Goal: Information Seeking & Learning: Learn about a topic

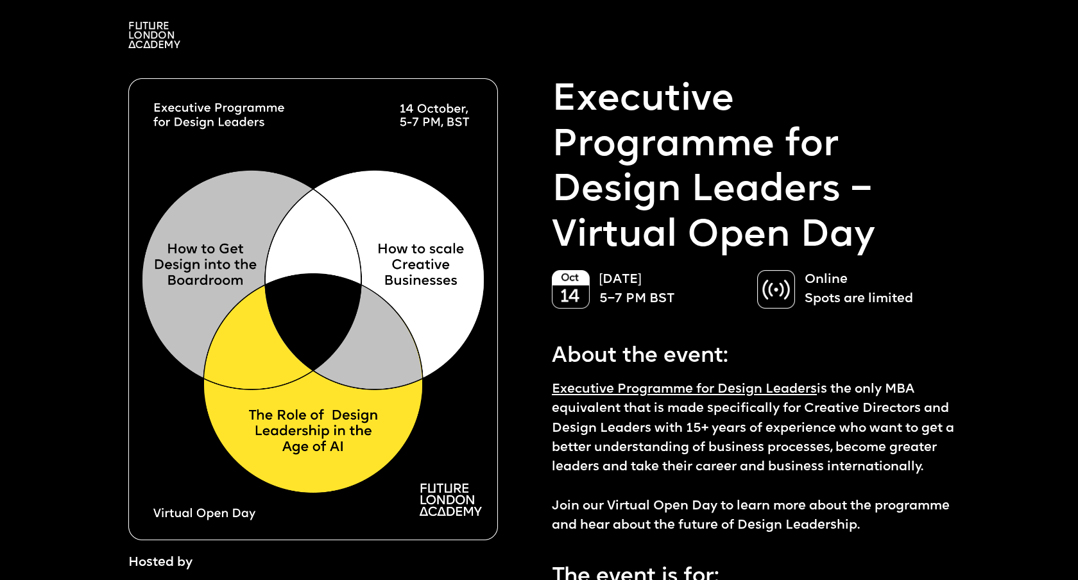
click at [144, 31] on img at bounding box center [154, 35] width 52 height 26
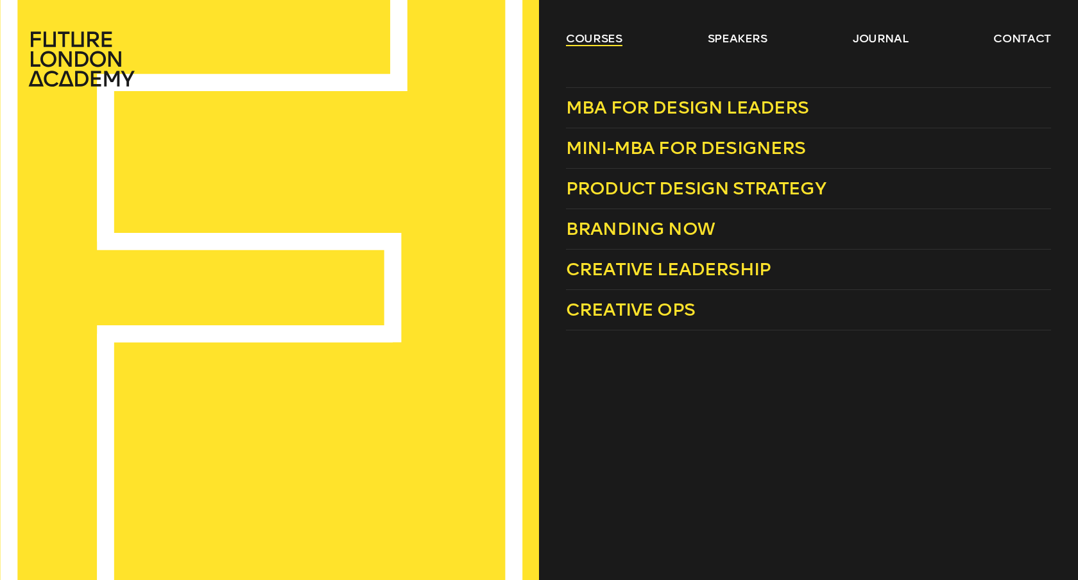
click at [591, 31] on link "courses" at bounding box center [594, 38] width 56 height 15
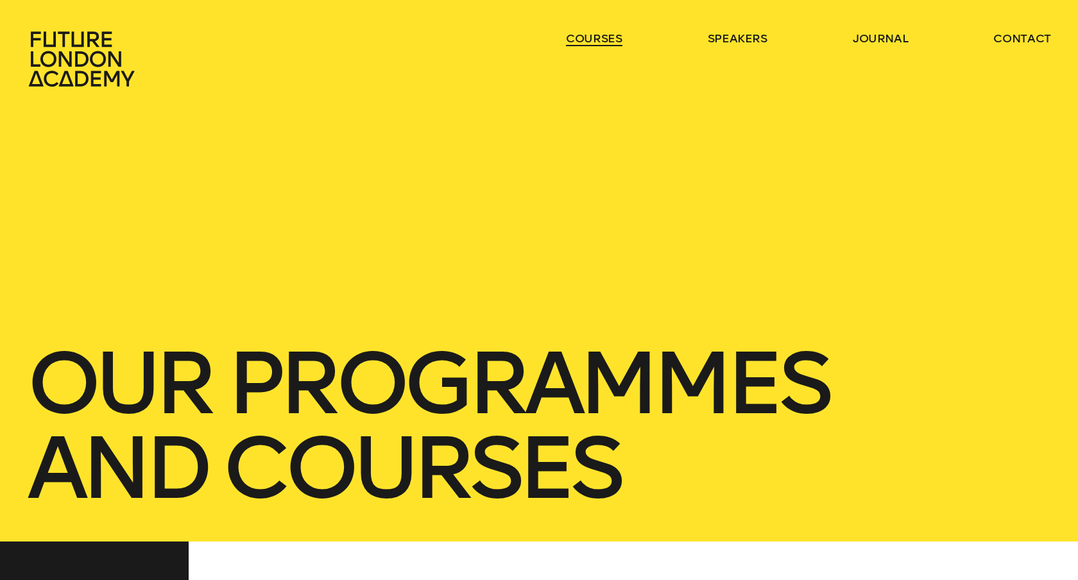
click at [591, 31] on link "courses" at bounding box center [594, 38] width 56 height 15
click at [595, 35] on link "courses" at bounding box center [594, 38] width 56 height 15
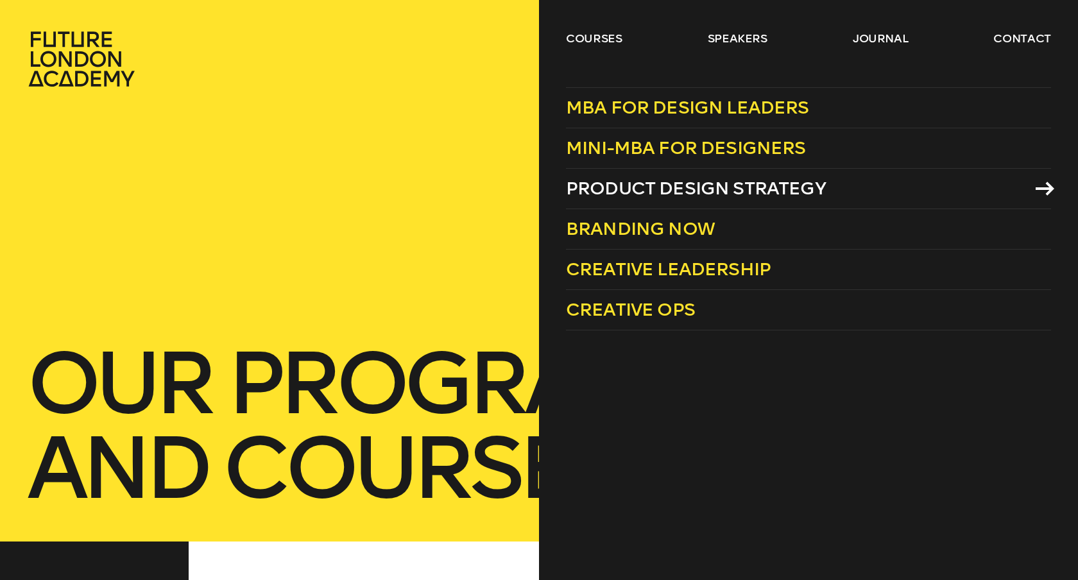
click at [687, 192] on span "Product Design Strategy" at bounding box center [696, 188] width 260 height 21
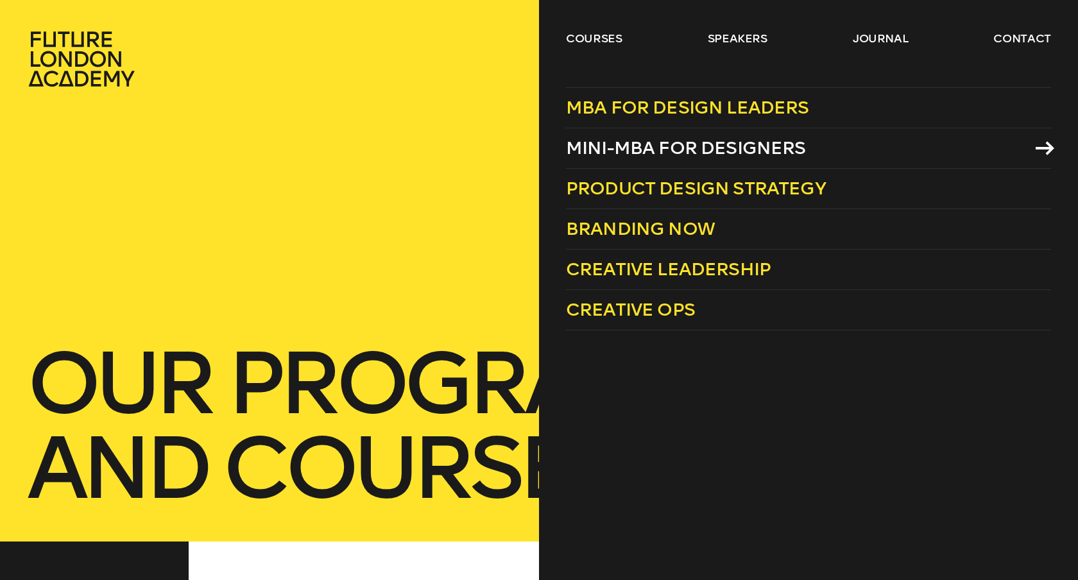
click at [696, 145] on span "Mini-MBA for Designers" at bounding box center [686, 147] width 240 height 21
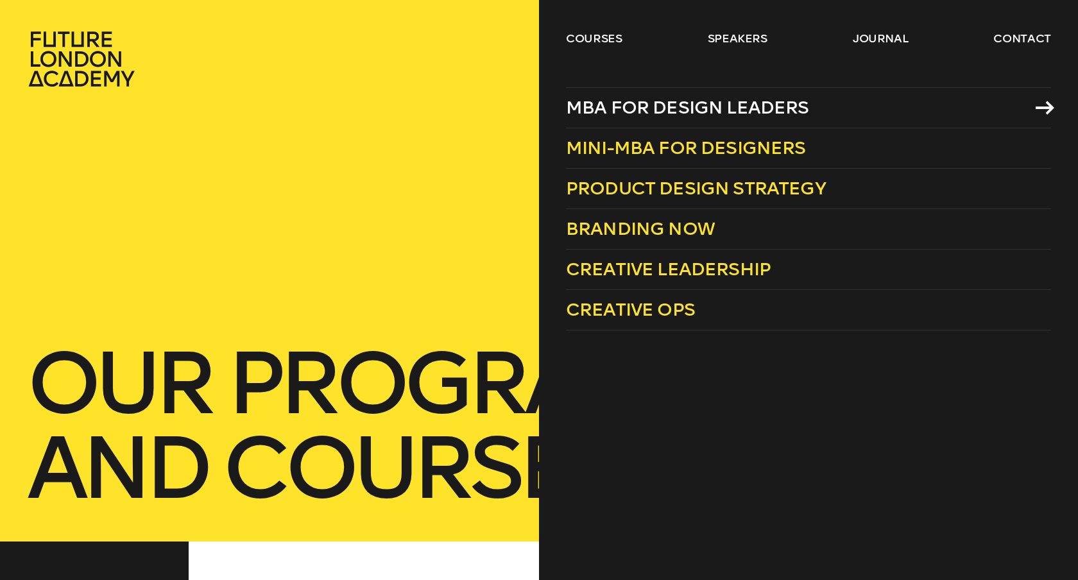
click at [659, 112] on span "MBA for Design Leaders" at bounding box center [687, 107] width 243 height 21
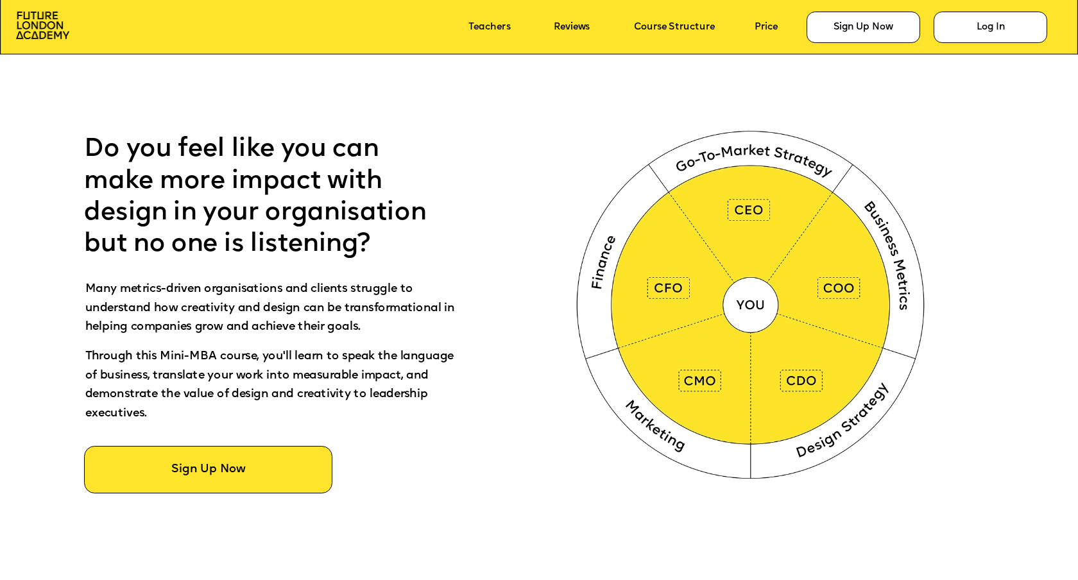
scroll to position [727, 0]
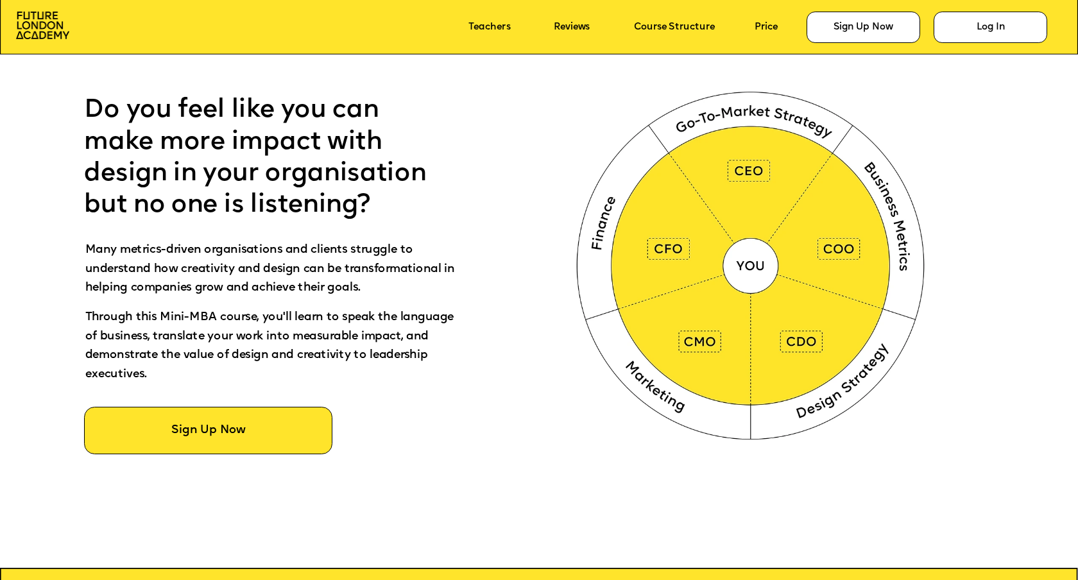
click at [664, 250] on img at bounding box center [752, 263] width 401 height 403
click at [753, 178] on img at bounding box center [752, 263] width 401 height 403
click at [818, 355] on img at bounding box center [752, 263] width 401 height 403
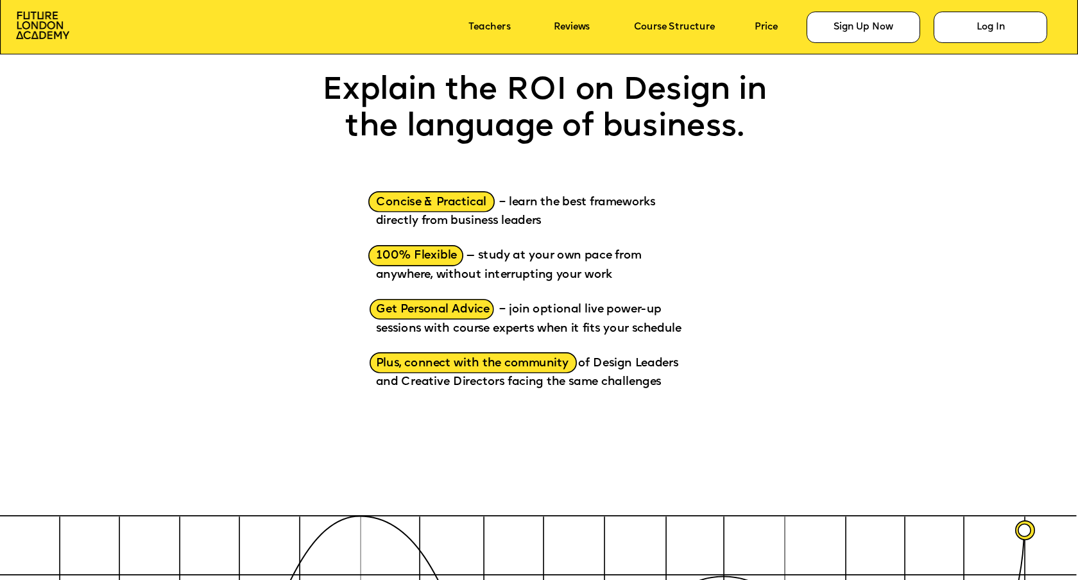
scroll to position [2010, 0]
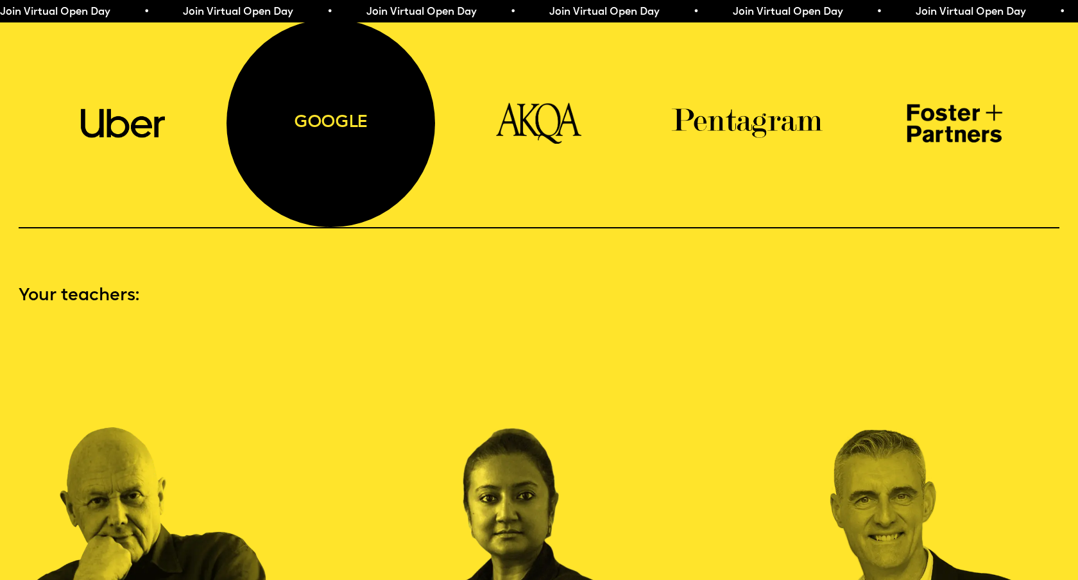
scroll to position [1643, 0]
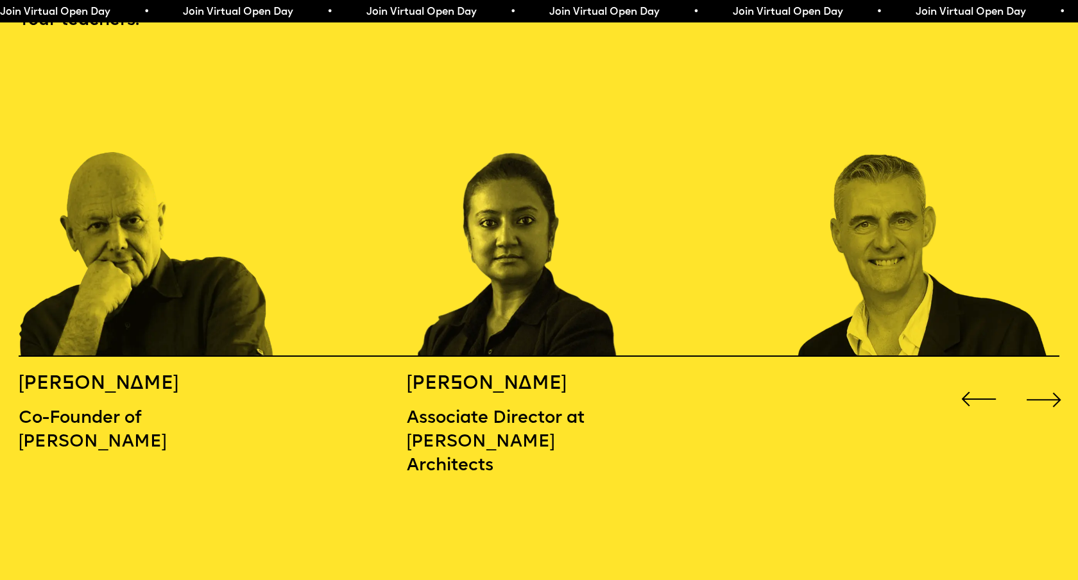
click at [1048, 378] on div "Next slide" at bounding box center [1044, 399] width 43 height 43
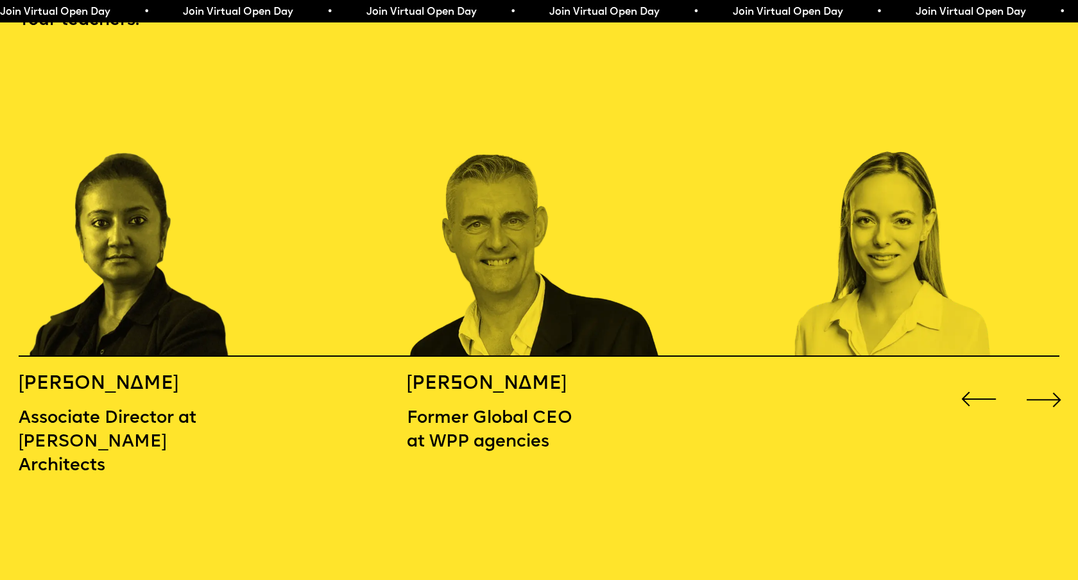
click at [1050, 378] on div "Next slide" at bounding box center [1044, 399] width 43 height 43
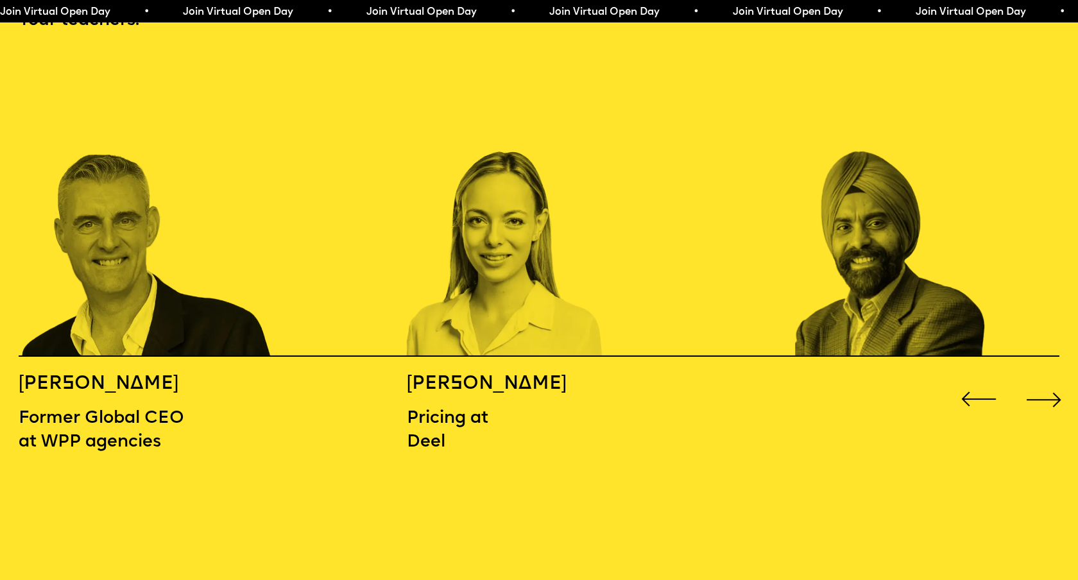
click at [1050, 378] on div "Next slide" at bounding box center [1044, 399] width 43 height 43
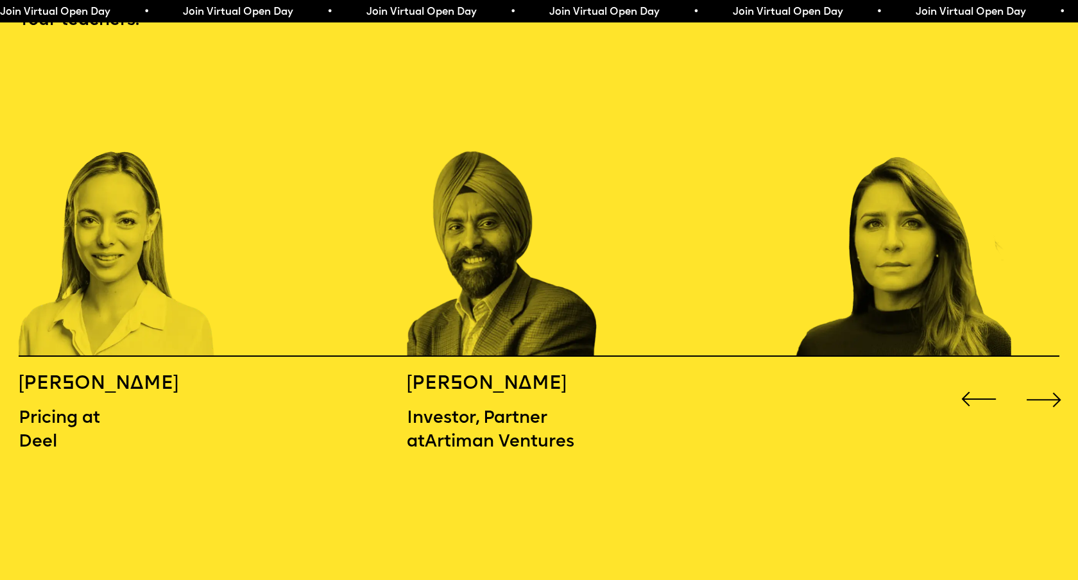
click at [1050, 378] on div "Next slide" at bounding box center [1044, 399] width 43 height 43
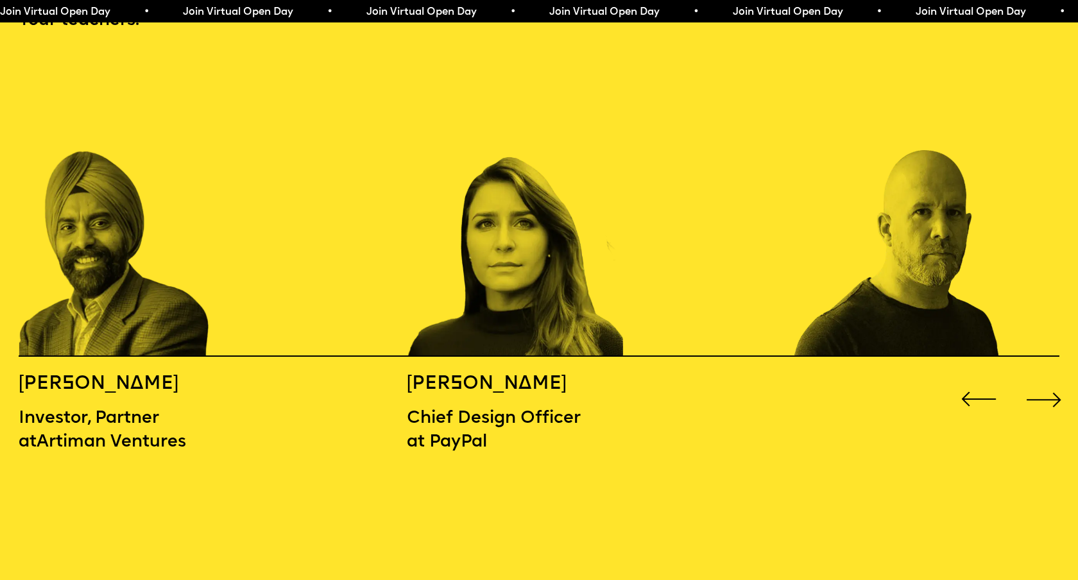
click at [1050, 378] on div "Next slide" at bounding box center [1044, 399] width 43 height 43
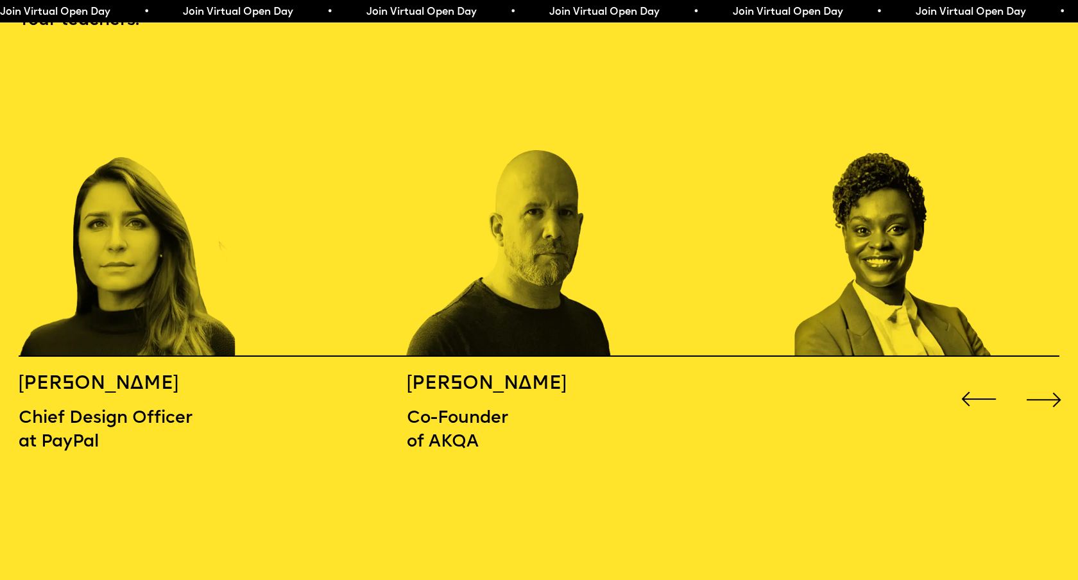
click at [1050, 378] on div "Next slide" at bounding box center [1044, 399] width 43 height 43
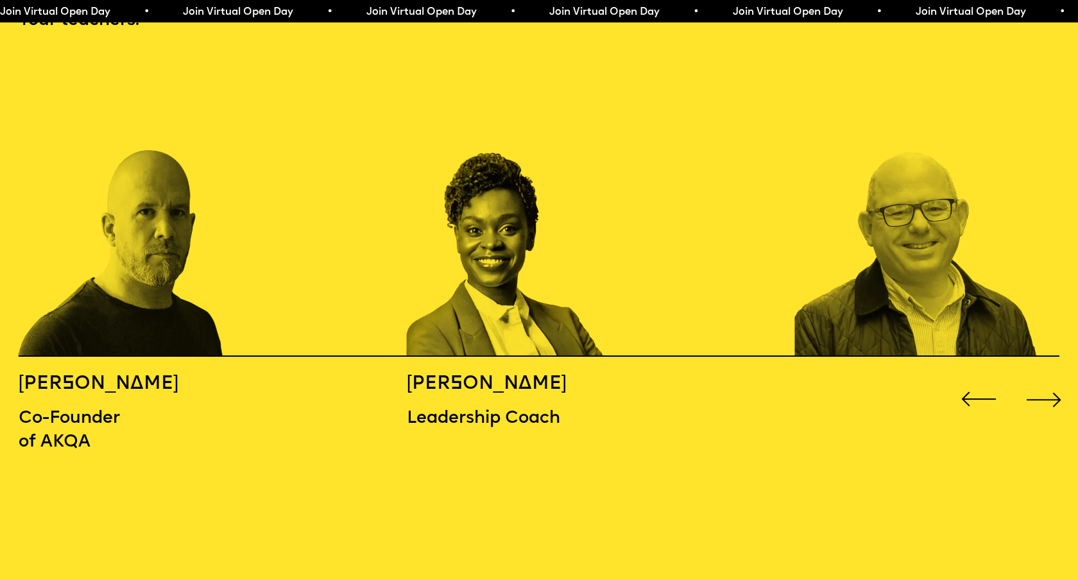
click at [1050, 378] on div "Next slide" at bounding box center [1044, 399] width 43 height 43
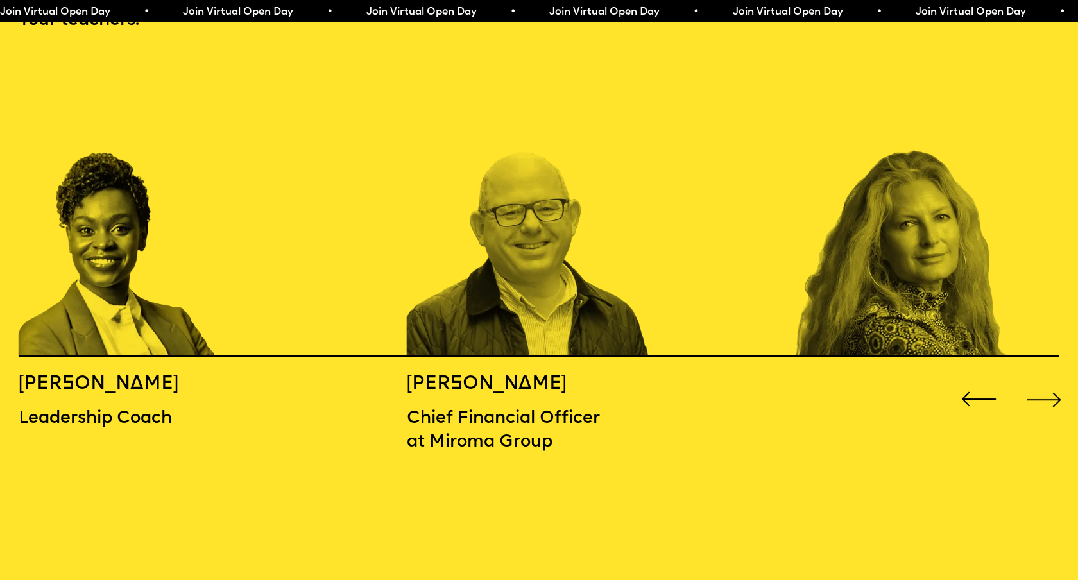
click at [1050, 378] on div "Next slide" at bounding box center [1044, 399] width 43 height 43
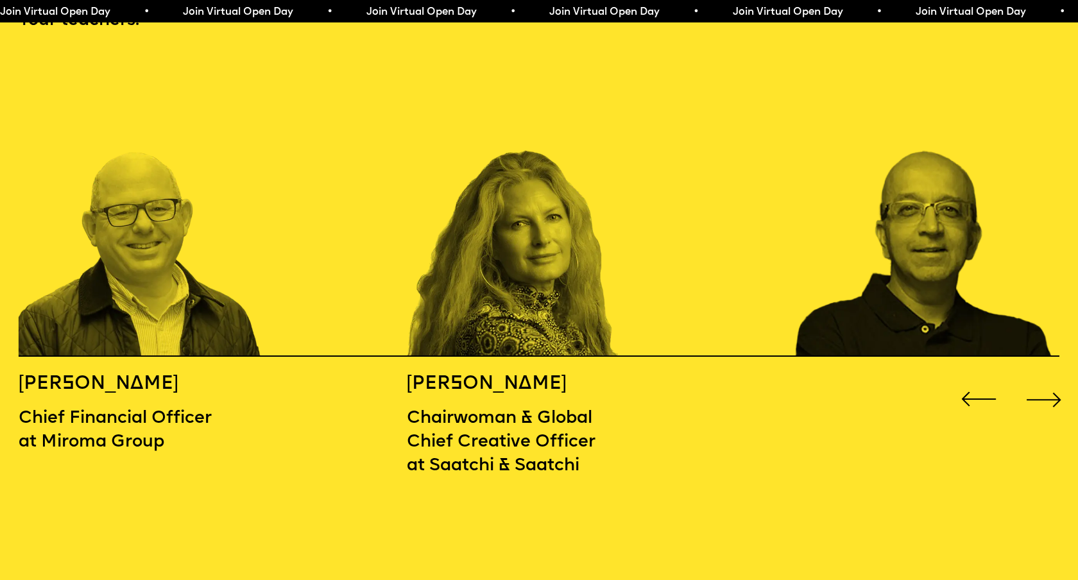
click at [1050, 378] on div "Next slide" at bounding box center [1044, 399] width 43 height 43
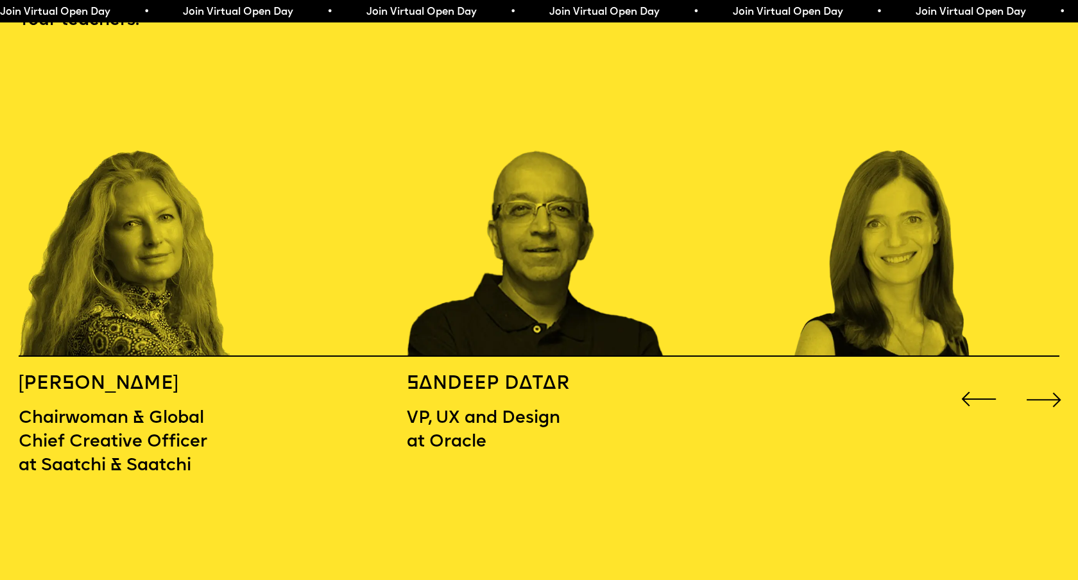
click at [1050, 378] on div "Next slide" at bounding box center [1044, 399] width 43 height 43
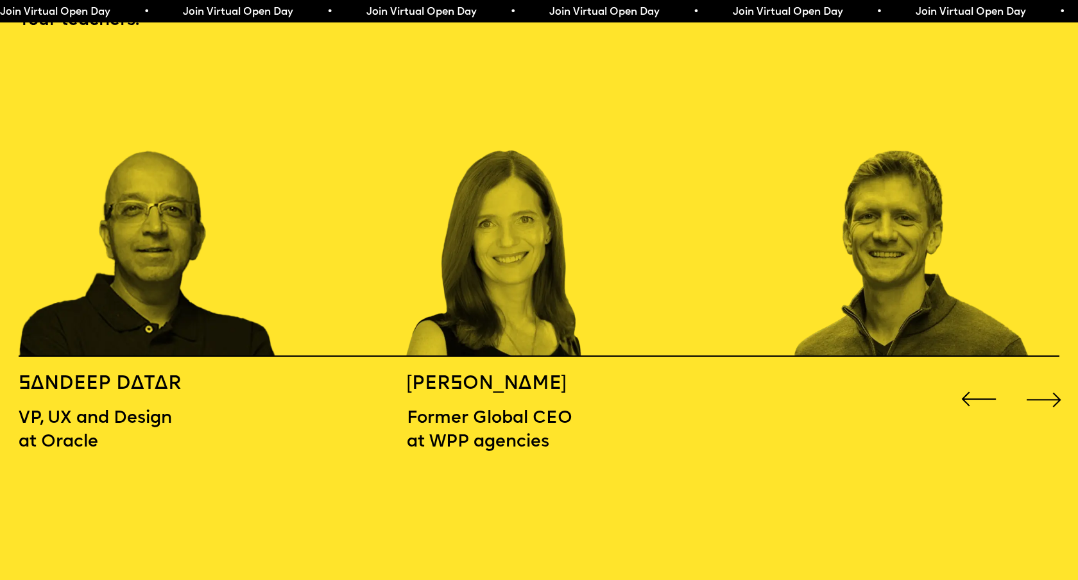
click at [1050, 378] on div "Next slide" at bounding box center [1044, 399] width 43 height 43
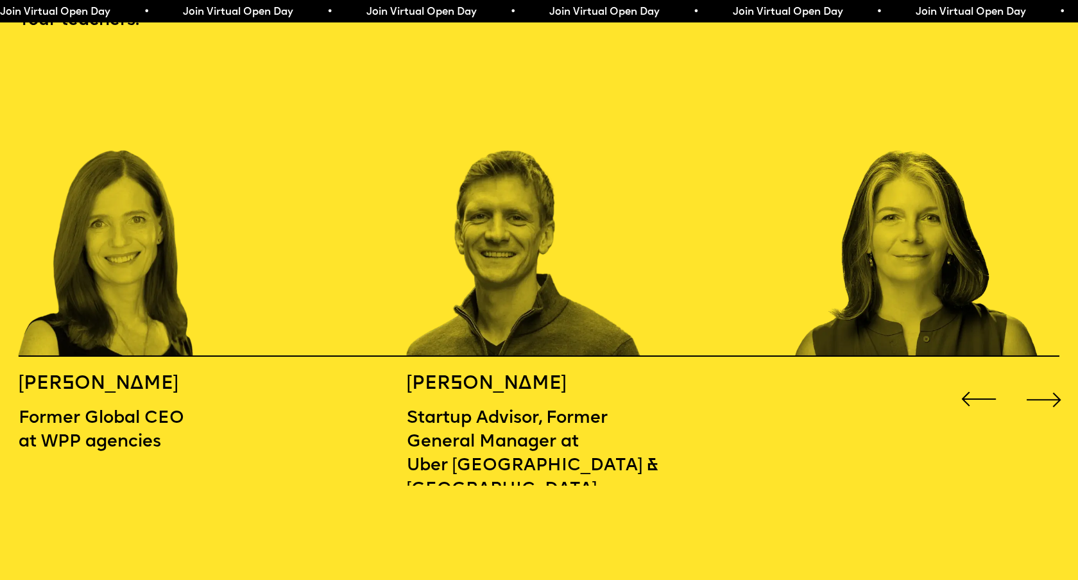
click at [1050, 378] on div "Next slide" at bounding box center [1044, 399] width 43 height 43
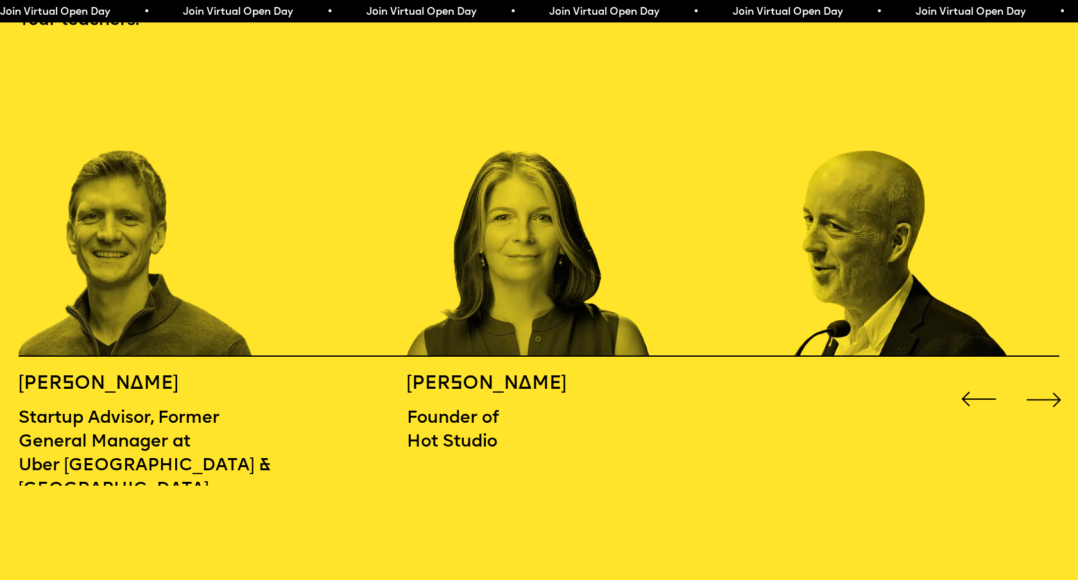
click at [1050, 378] on div "Next slide" at bounding box center [1044, 399] width 43 height 43
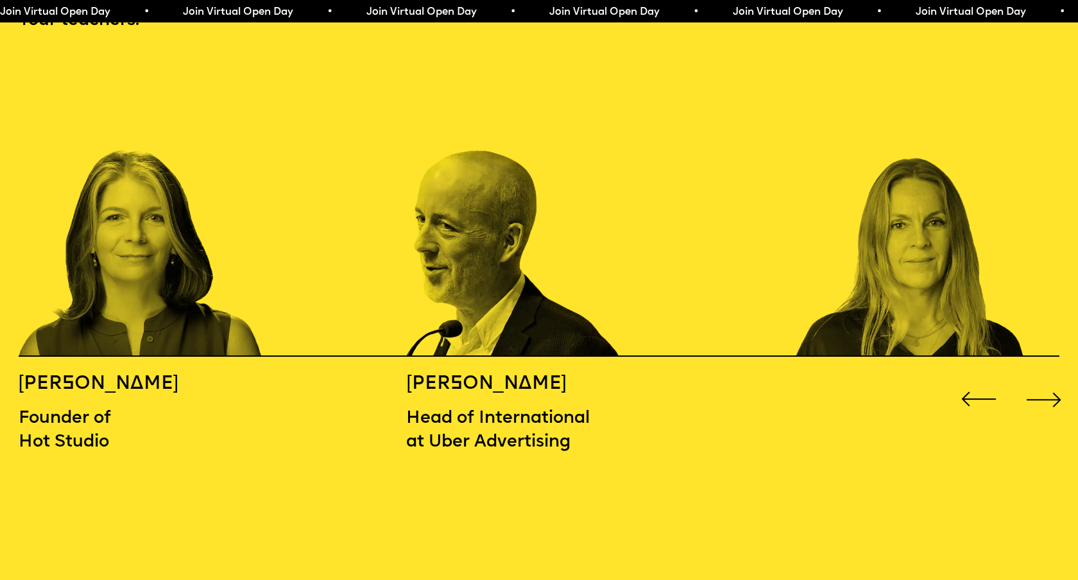
click at [1050, 378] on div "Next slide" at bounding box center [1044, 399] width 43 height 43
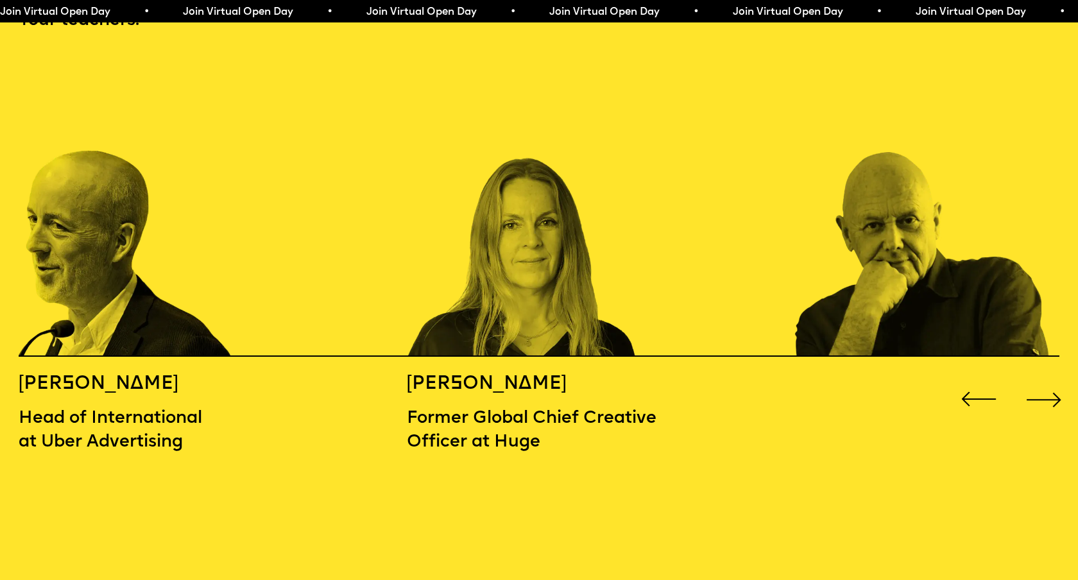
click at [1050, 378] on div "Next slide" at bounding box center [1044, 399] width 43 height 43
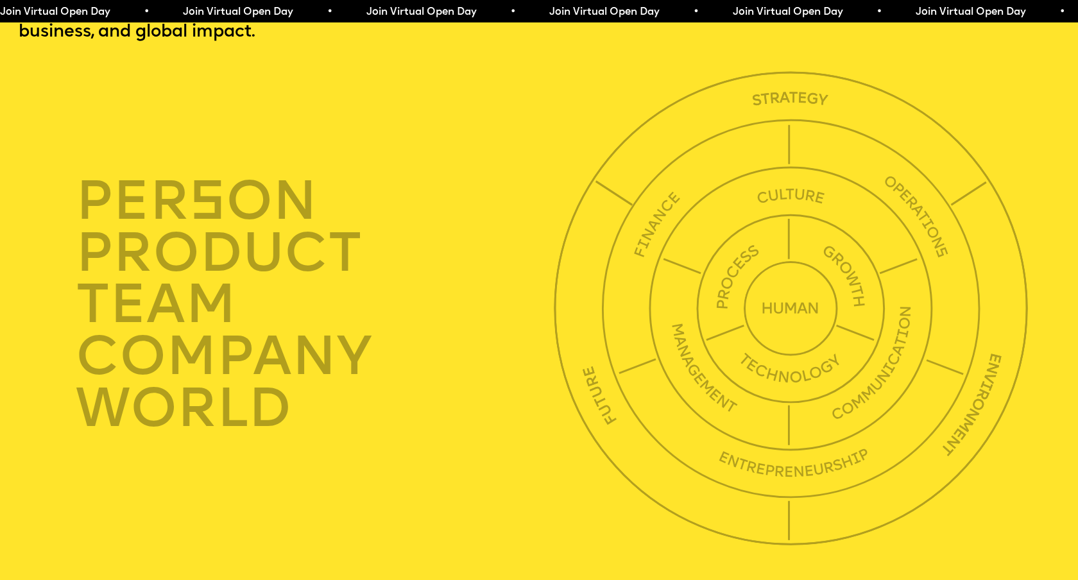
scroll to position [3783, 0]
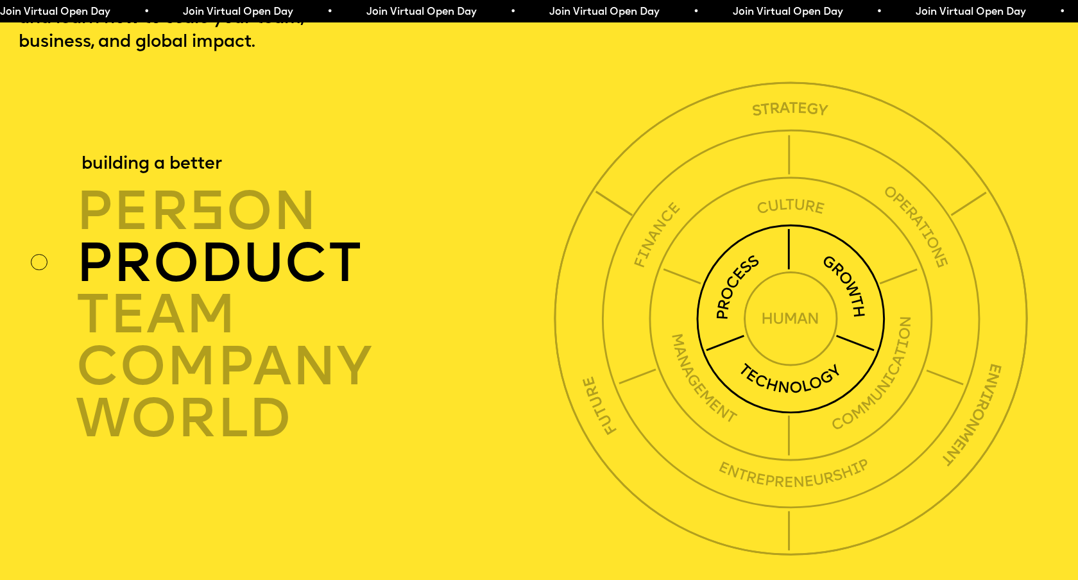
click at [184, 252] on div "product" at bounding box center [319, 263] width 486 height 52
click at [250, 237] on div "product" at bounding box center [319, 263] width 486 height 52
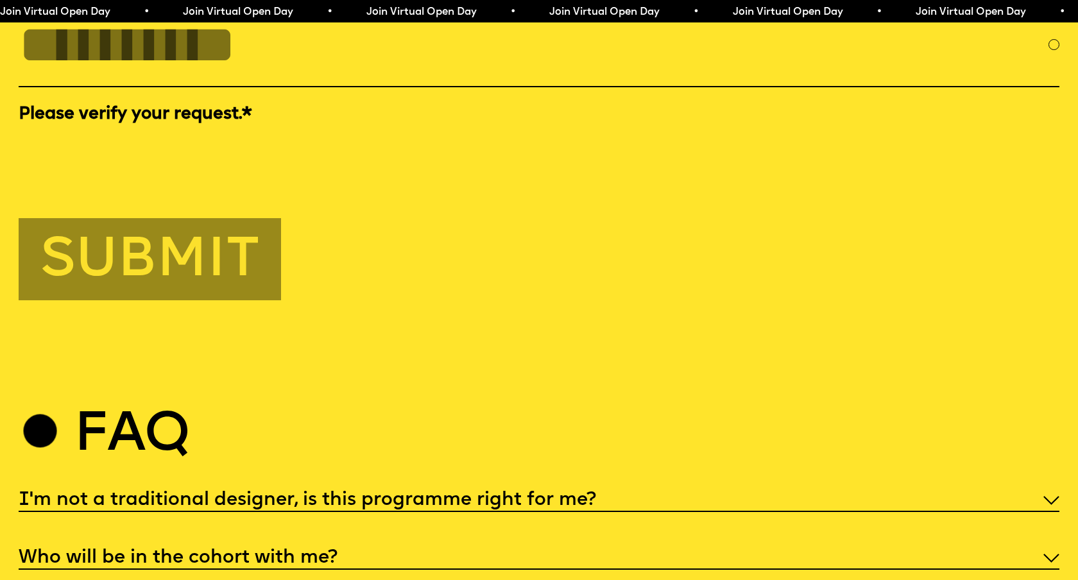
scroll to position [5411, 0]
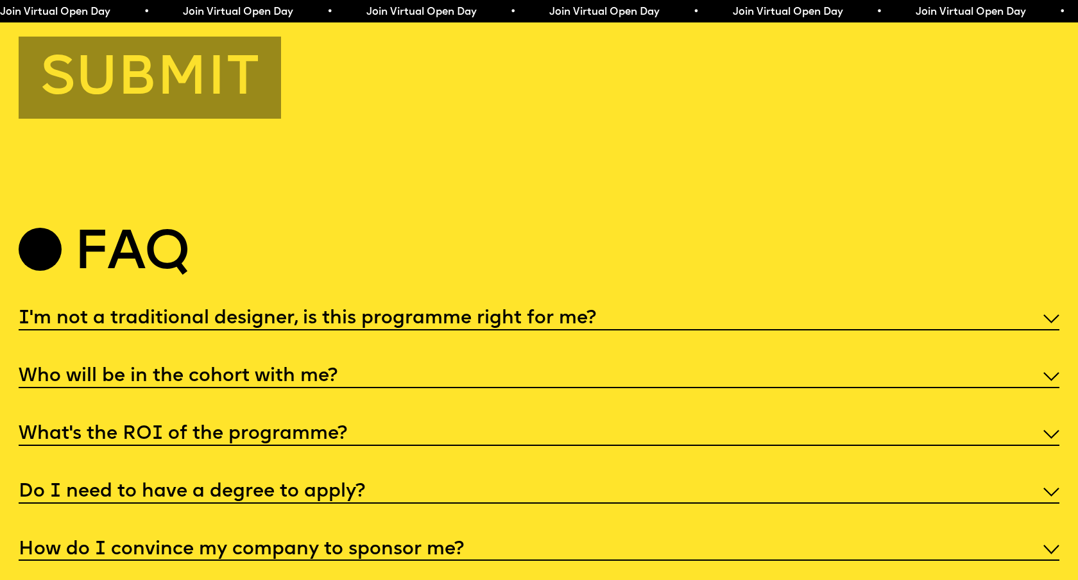
click at [489, 313] on h5 "I'm not a traditional designer, is this programme right for me?" at bounding box center [308, 319] width 578 height 13
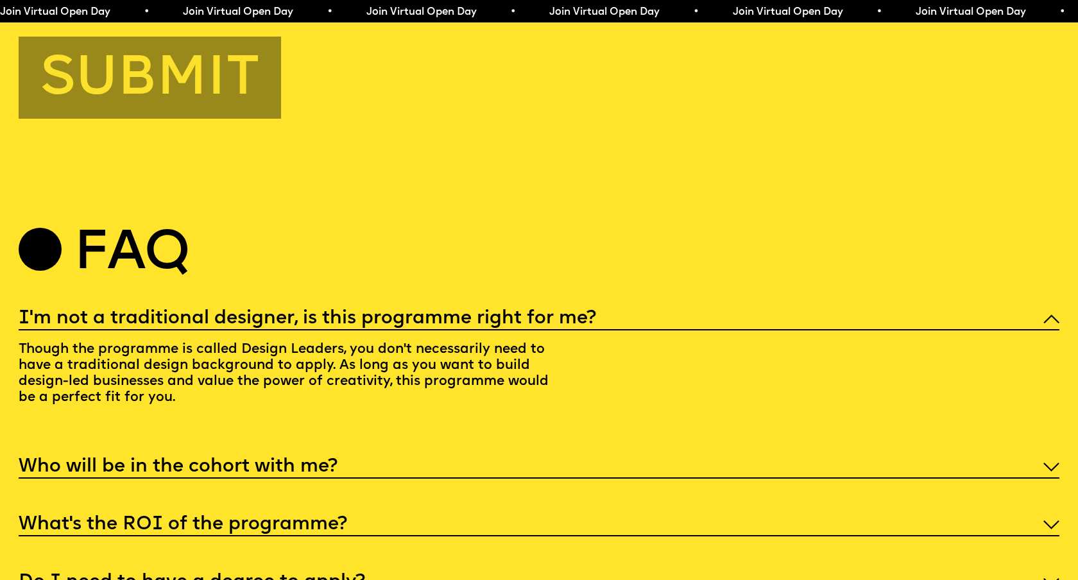
click at [489, 313] on h5 "I'm not a traditional designer, is this programme right for me?" at bounding box center [308, 319] width 578 height 13
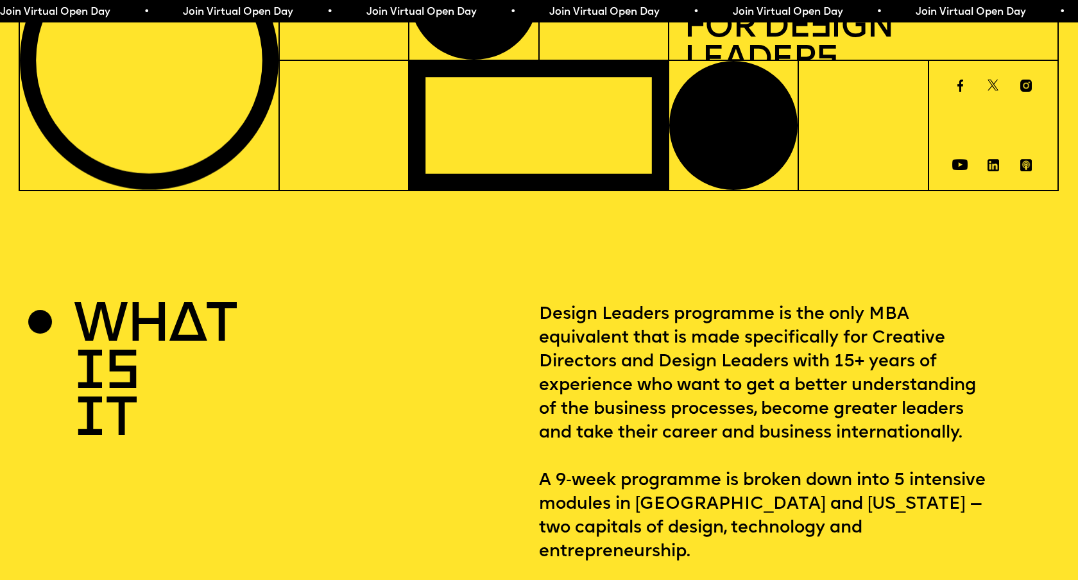
scroll to position [0, 0]
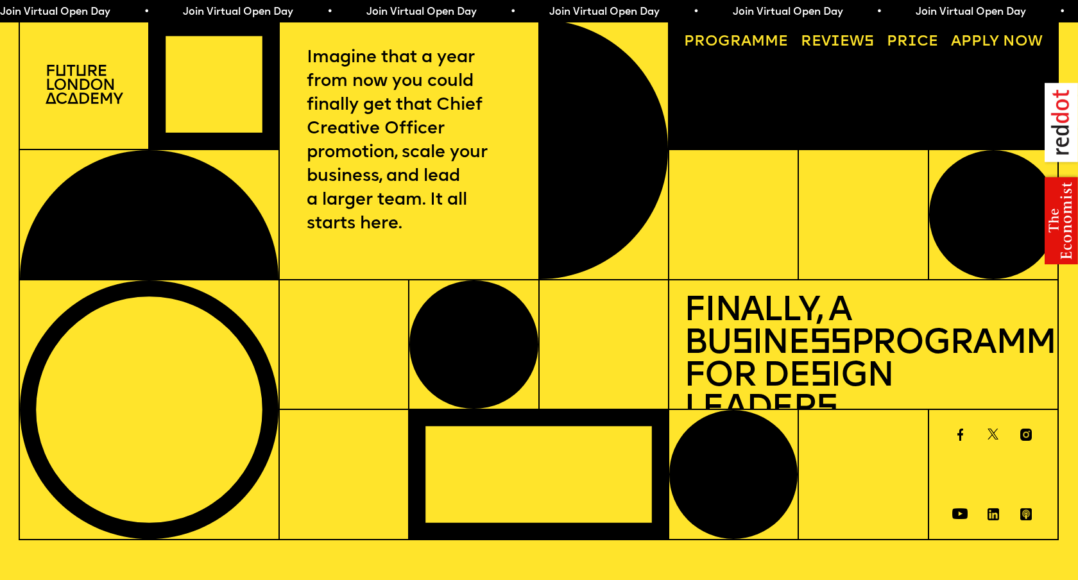
click at [846, 39] on link "Reviews" at bounding box center [837, 43] width 88 height 30
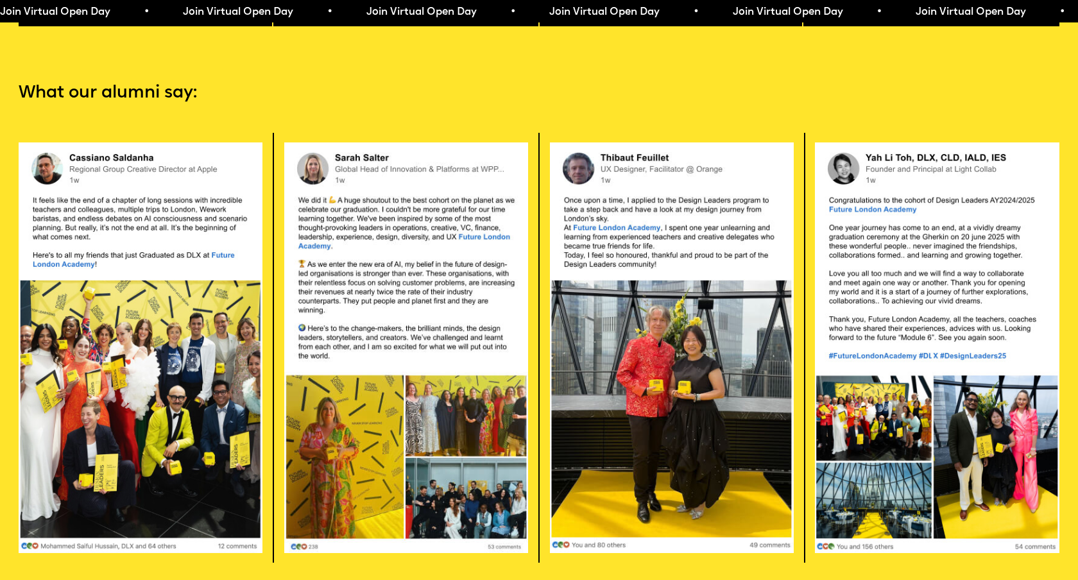
scroll to position [2979, 0]
